Goal: Task Accomplishment & Management: Manage account settings

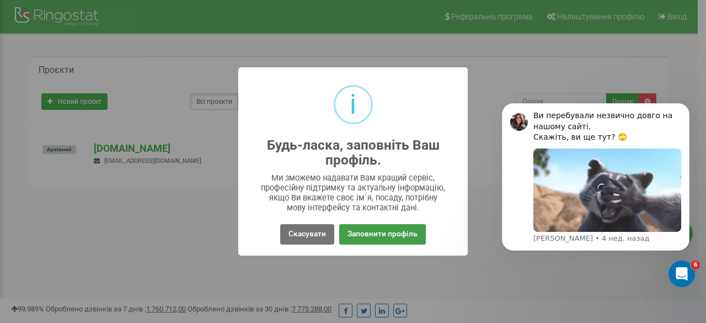
click at [360, 238] on button "Заповнити профіль" at bounding box center [382, 234] width 87 height 20
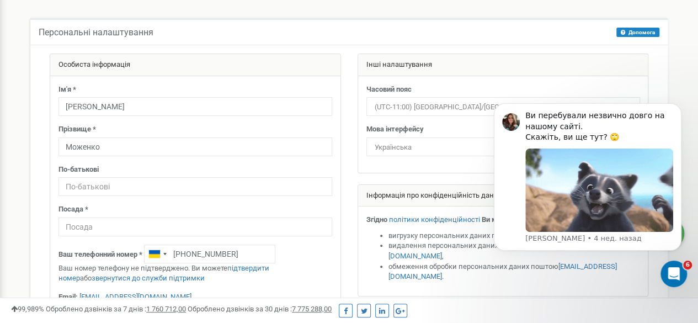
scroll to position [55, 0]
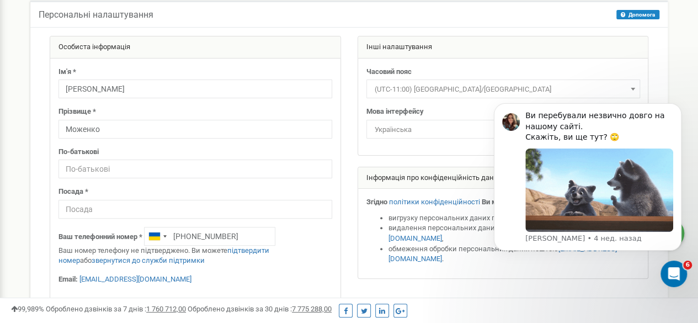
click at [436, 90] on span "(UTC-11:00) [GEOGRAPHIC_DATA]/[GEOGRAPHIC_DATA]" at bounding box center [503, 89] width 266 height 15
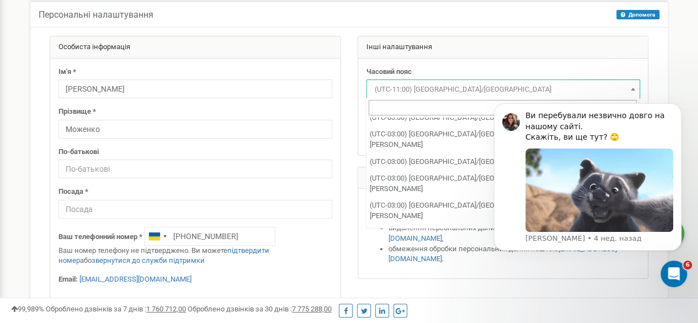
scroll to position [2207, 0]
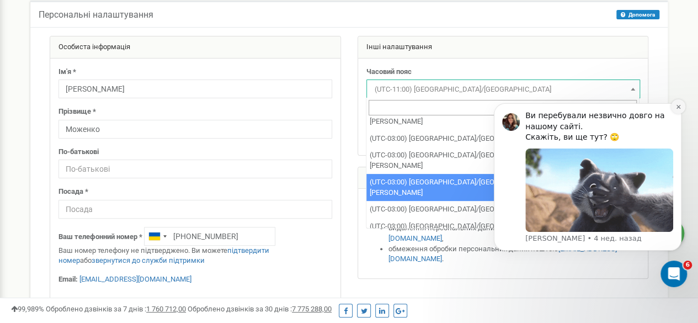
click at [678, 108] on icon "Dismiss notification" at bounding box center [678, 107] width 6 height 6
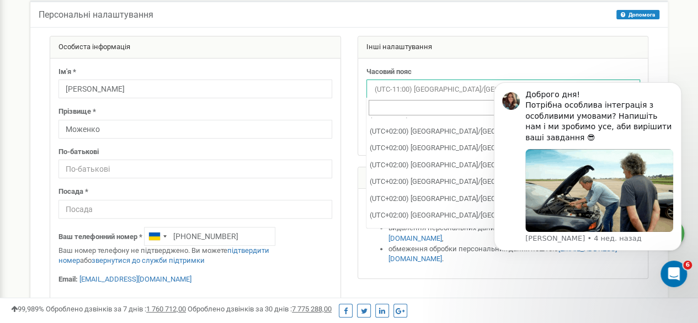
scroll to position [4193, 0]
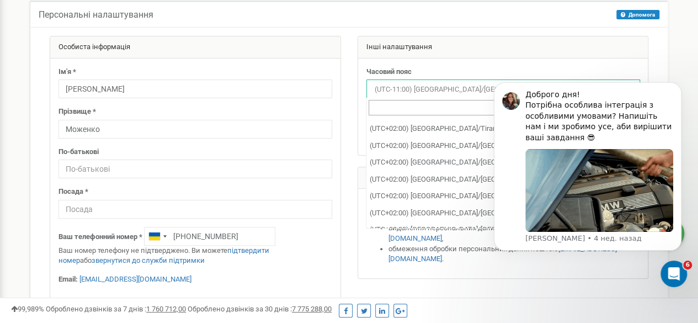
click at [427, 275] on div at bounding box center [348, 190] width 615 height 308
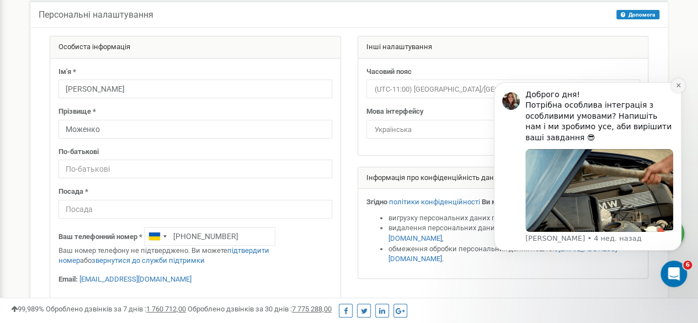
click at [679, 86] on icon "Dismiss notification" at bounding box center [678, 85] width 4 height 4
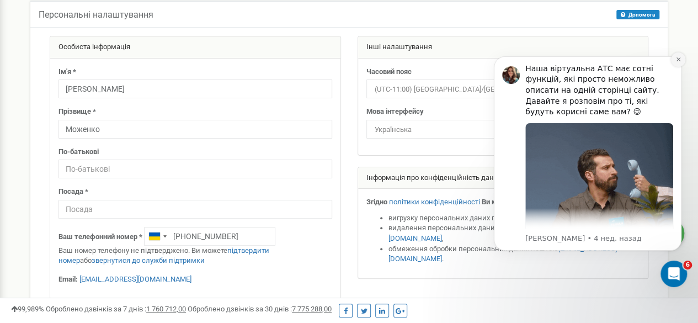
click at [680, 56] on icon "Dismiss notification" at bounding box center [678, 59] width 6 height 6
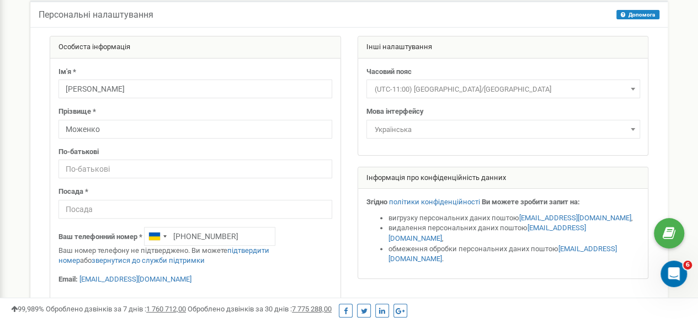
click at [538, 84] on span "(UTC-11:00) Pacific/Midway" at bounding box center [503, 89] width 266 height 15
click at [415, 107] on input "(GMT+03:00) Europe" at bounding box center [503, 108] width 268 height 16
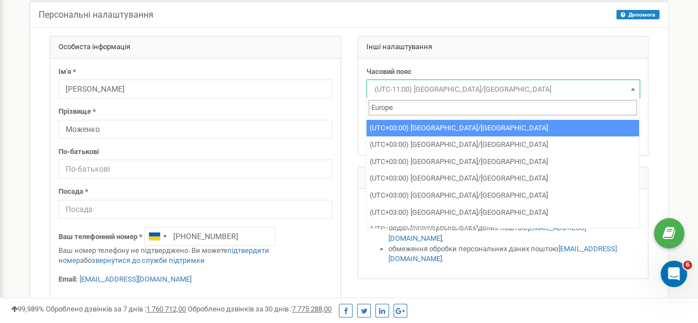
scroll to position [662, 0]
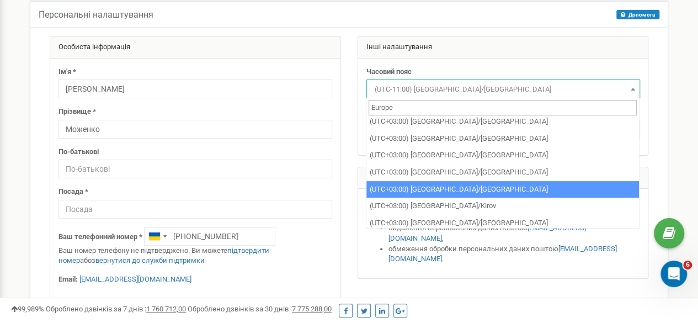
type input "Europe"
select select "Europe/Kiev"
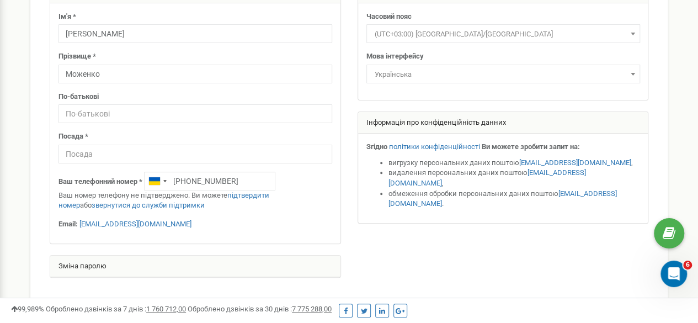
scroll to position [55, 0]
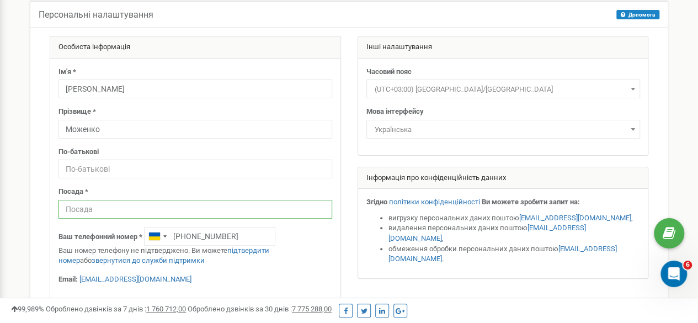
click at [200, 206] on input "text" at bounding box center [195, 209] width 274 height 19
type input "Ш"
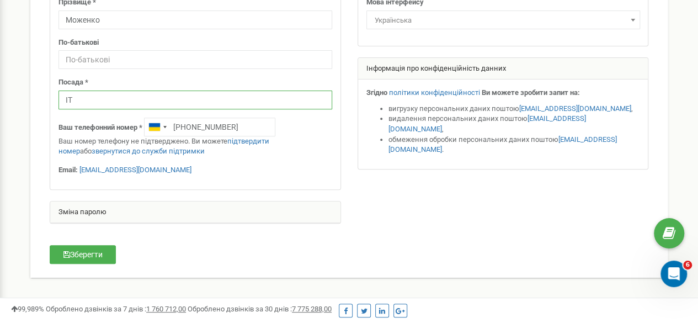
scroll to position [221, 0]
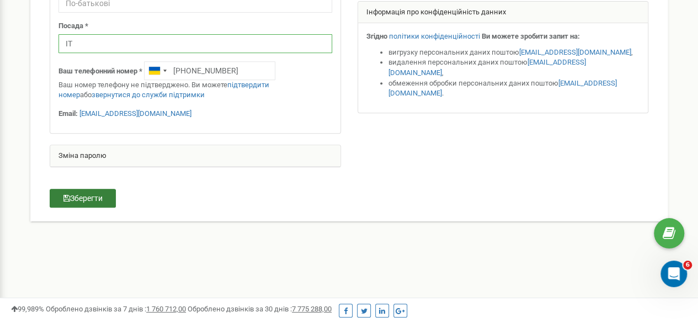
type input "ІТ"
click at [86, 199] on button "Зберегти" at bounding box center [83, 198] width 66 height 19
click at [76, 199] on button "Зберегти" at bounding box center [83, 198] width 66 height 19
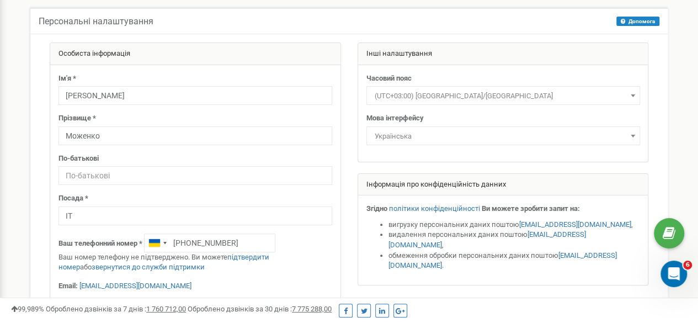
scroll to position [0, 0]
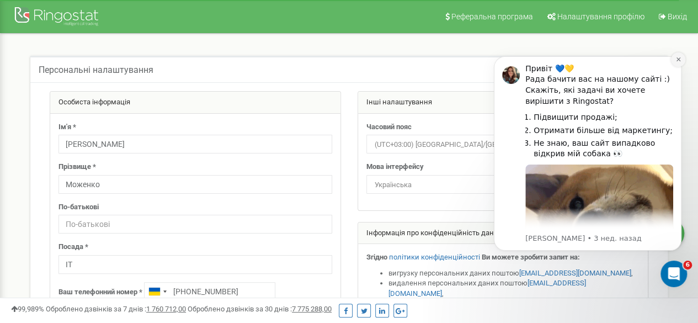
click at [679, 57] on icon "Dismiss notification" at bounding box center [678, 59] width 6 height 6
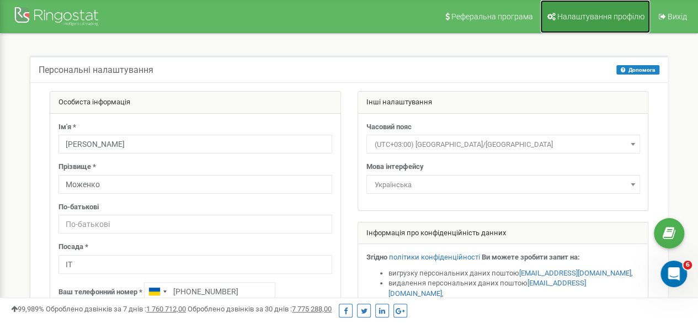
click at [602, 17] on span "Налаштування профілю" at bounding box center [600, 16] width 87 height 9
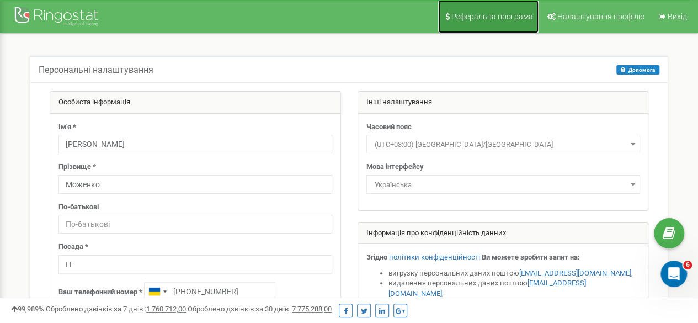
click at [497, 14] on span "Реферальна програма" at bounding box center [492, 16] width 82 height 9
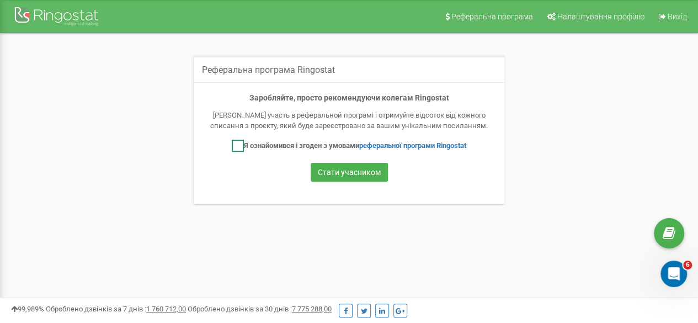
click at [232, 147] on ins at bounding box center [238, 146] width 12 height 12
checkbox input "true"
click at [335, 175] on button "Стати учасником" at bounding box center [349, 172] width 77 height 19
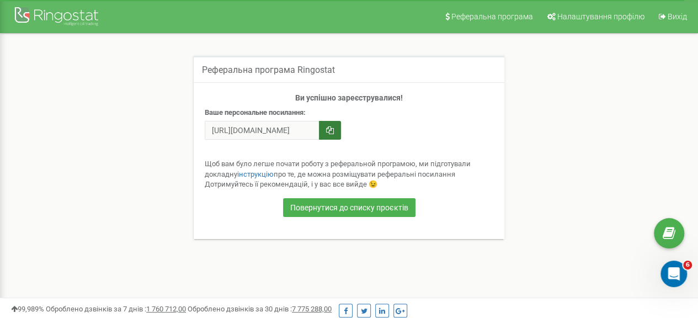
click at [324, 132] on button "button" at bounding box center [330, 130] width 22 height 19
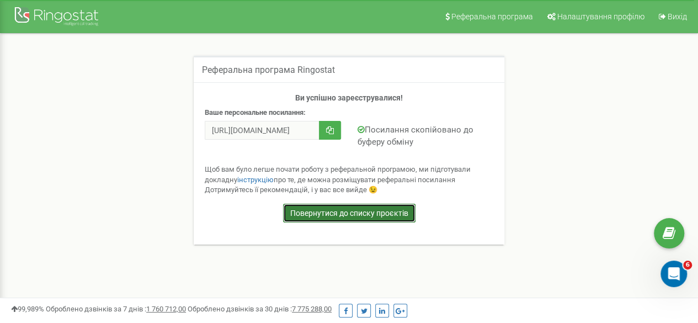
click at [301, 214] on link "Повернутися до списку проєктів" at bounding box center [349, 213] width 132 height 19
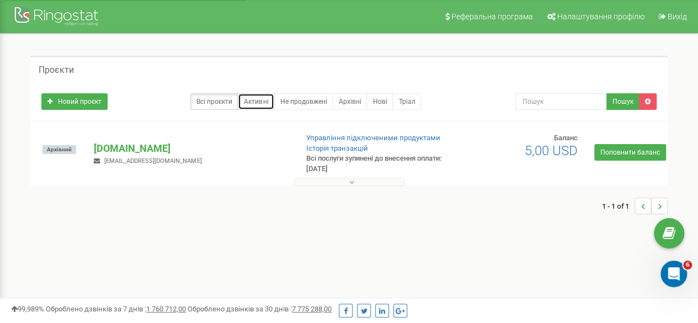
click at [259, 105] on link "Активні" at bounding box center [256, 101] width 36 height 17
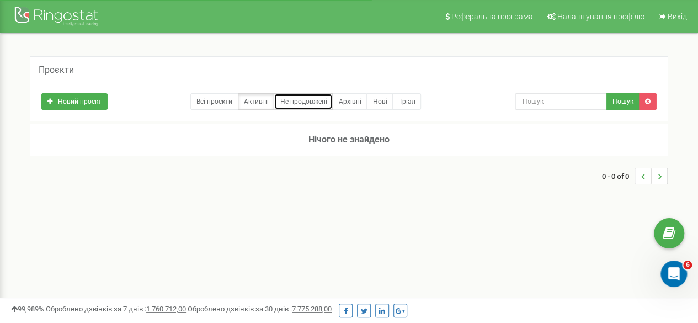
click at [295, 102] on link "Не продовжені" at bounding box center [303, 101] width 59 height 17
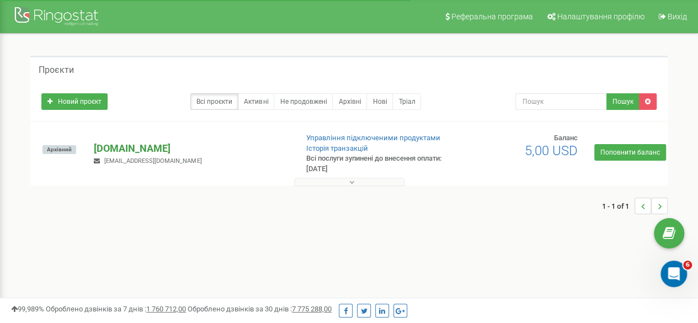
click at [129, 148] on p "[DOMAIN_NAME]" at bounding box center [191, 148] width 194 height 14
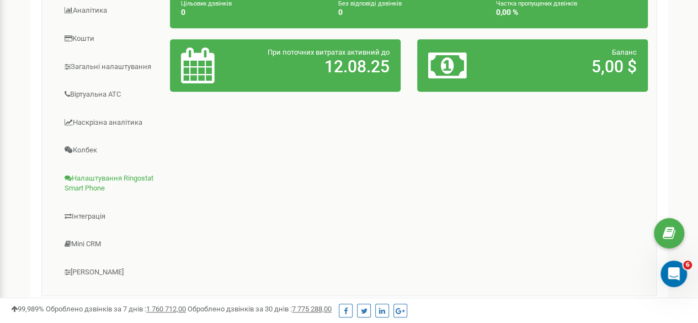
scroll to position [276, 0]
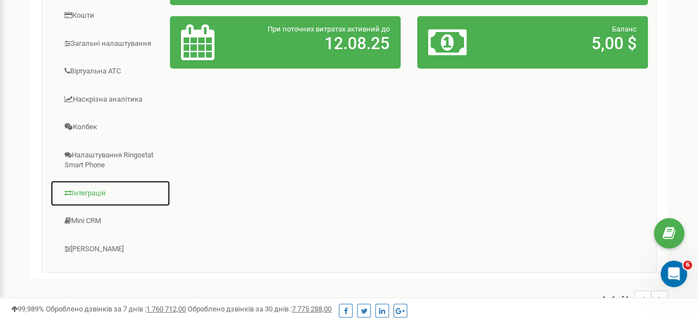
click at [100, 189] on link "Інтеграція" at bounding box center [110, 193] width 120 height 27
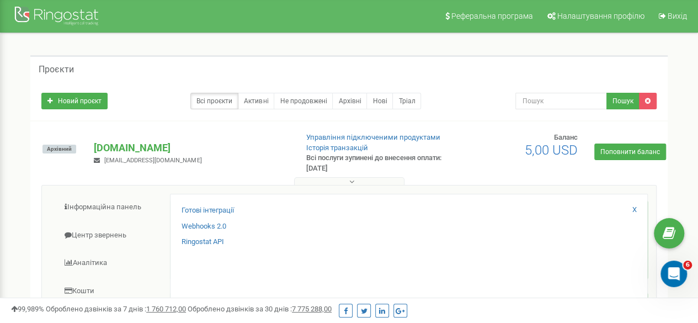
scroll to position [0, 0]
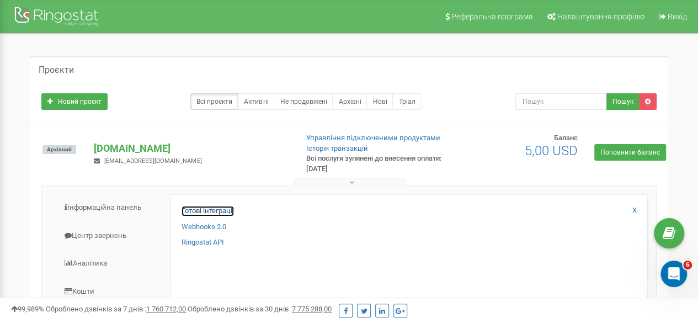
click at [214, 210] on link "Готові інтеграції" at bounding box center [208, 211] width 52 height 10
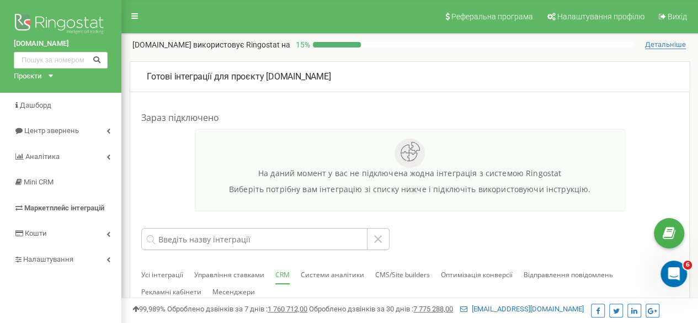
scroll to position [55, 0]
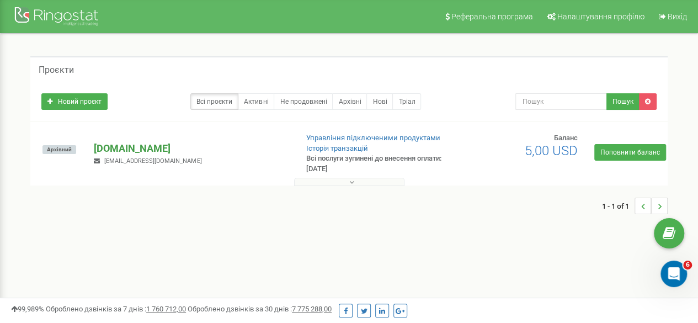
click at [136, 147] on p "[DOMAIN_NAME]" at bounding box center [191, 148] width 194 height 14
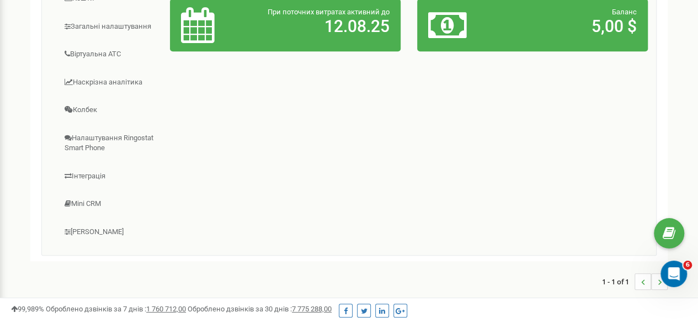
scroll to position [276, 0]
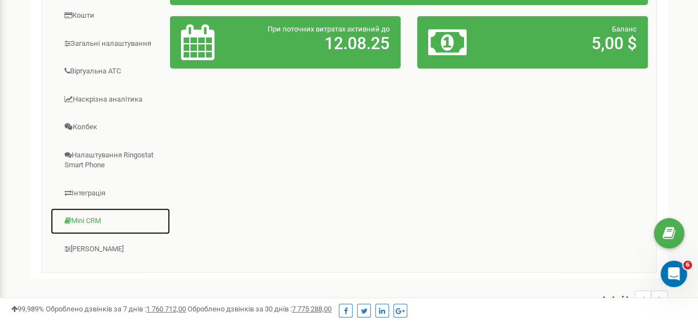
click at [93, 218] on link "Mini CRM" at bounding box center [110, 220] width 120 height 27
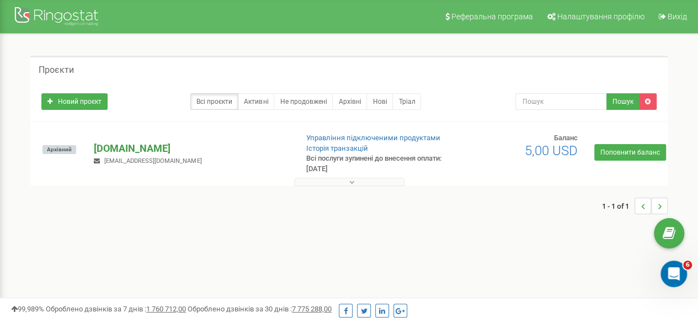
click at [162, 145] on p "[DOMAIN_NAME]" at bounding box center [191, 148] width 194 height 14
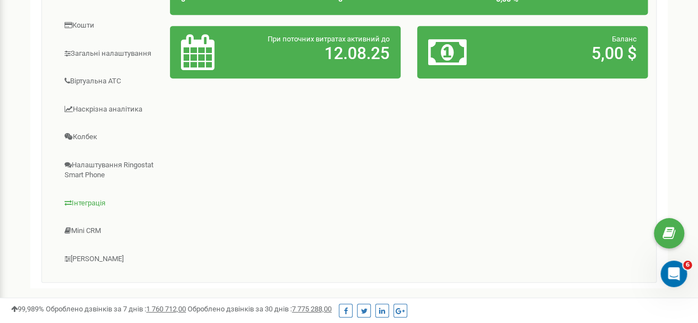
scroll to position [276, 0]
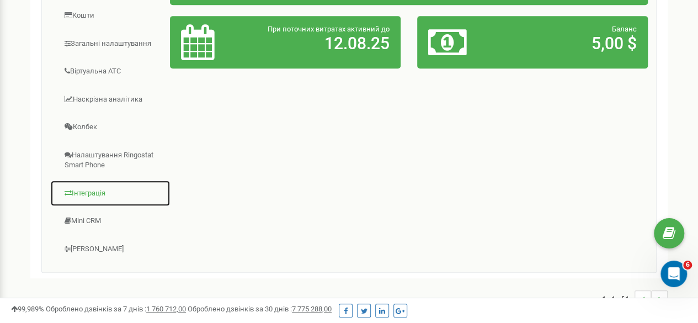
click at [83, 187] on link "Інтеграція" at bounding box center [110, 193] width 120 height 27
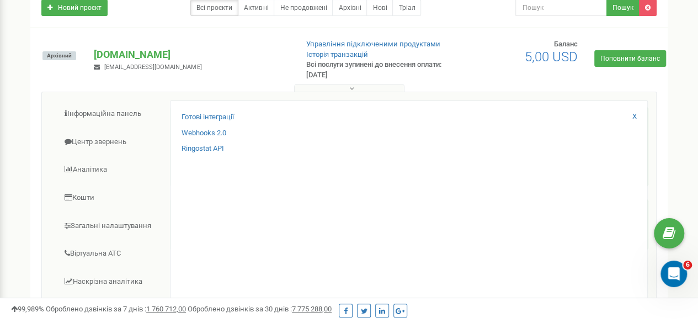
scroll to position [55, 0]
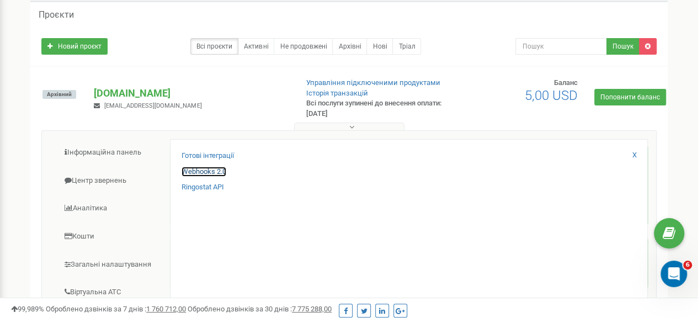
click at [205, 172] on link "Webhooks 2.0" at bounding box center [204, 172] width 45 height 10
